Goal: Information Seeking & Learning: Understand process/instructions

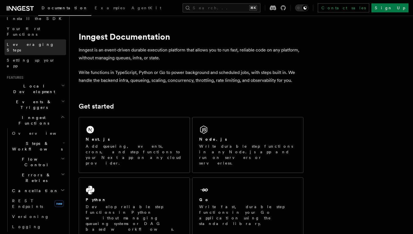
scroll to position [71, 0]
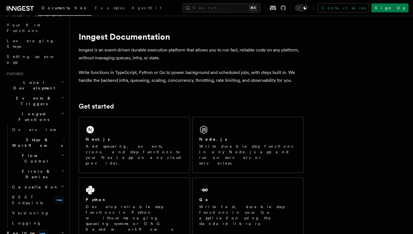
click at [51, 135] on h2 "Steps & Workflows" at bounding box center [38, 143] width 56 height 16
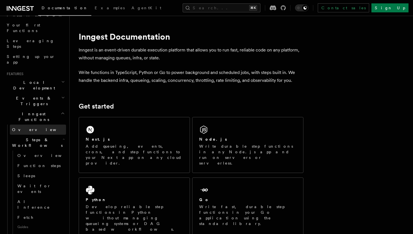
click at [28, 127] on span "Overview" at bounding box center [41, 129] width 58 height 4
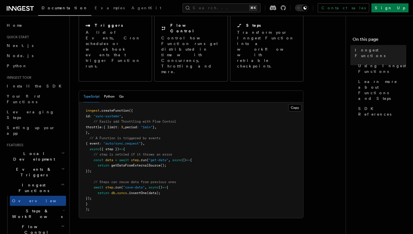
scroll to position [68, 0]
click at [24, 96] on span "Your first Functions" at bounding box center [23, 99] width 33 height 10
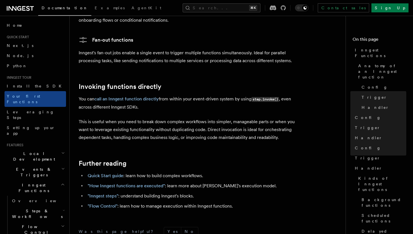
scroll to position [1146, 0]
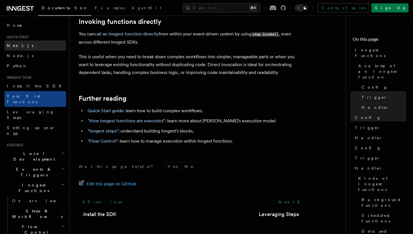
click at [16, 46] on span "Next.js" at bounding box center [20, 45] width 27 height 4
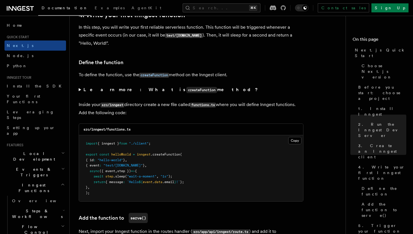
scroll to position [927, 0]
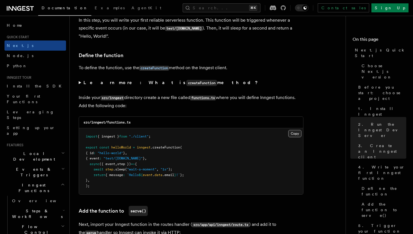
click at [292, 134] on button "Copy Copied" at bounding box center [295, 133] width 13 height 7
